Goal: Navigation & Orientation: Understand site structure

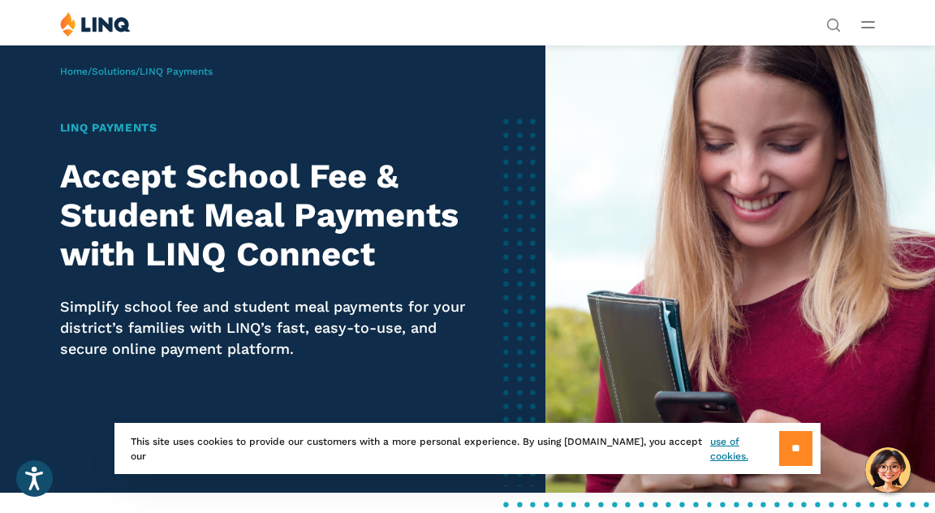
click at [796, 448] on input "**" at bounding box center [795, 448] width 33 height 35
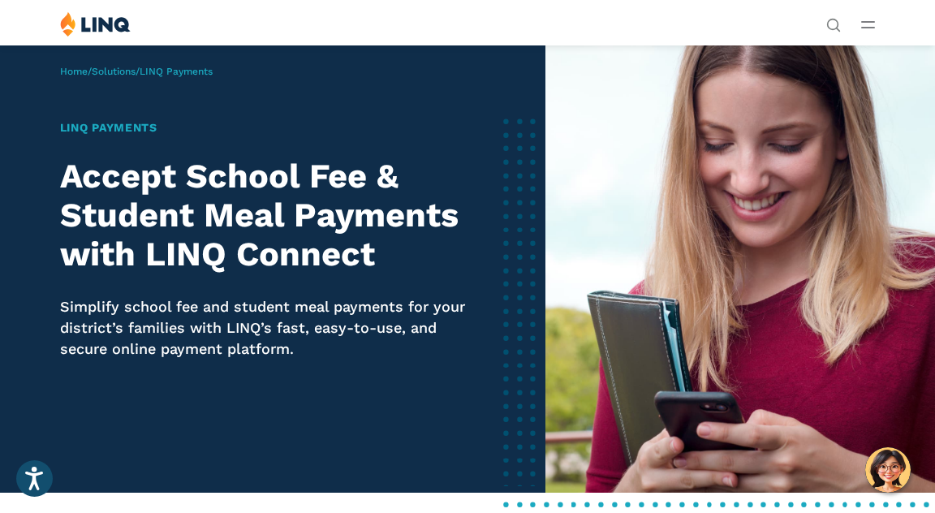
click at [127, 128] on h1 "LINQ Payments" at bounding box center [272, 127] width 425 height 17
click at [189, 77] on p "Home / Solutions / LINQ Payments" at bounding box center [136, 71] width 153 height 15
click at [75, 66] on link "Home" at bounding box center [74, 71] width 28 height 11
